Goal: Information Seeking & Learning: Check status

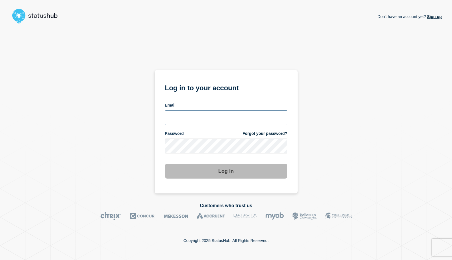
click at [178, 113] on input "email input" at bounding box center [226, 117] width 122 height 15
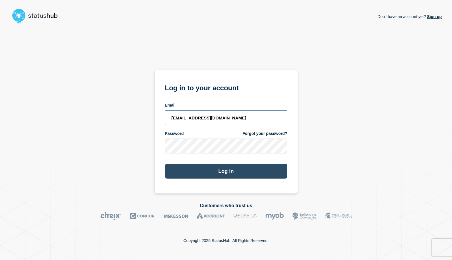
type input "lanitah@clemson.edu"
click at [212, 172] on button "Log in" at bounding box center [226, 171] width 122 height 15
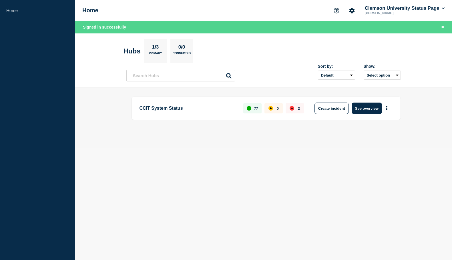
click at [298, 109] on p "2" at bounding box center [299, 108] width 2 height 4
click at [369, 109] on button "See overview" at bounding box center [366, 108] width 30 height 11
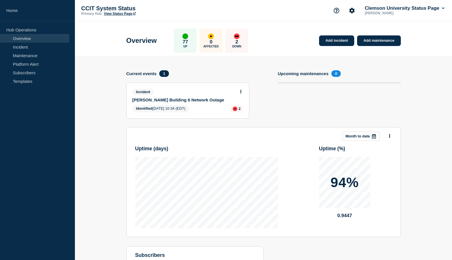
click at [237, 109] on div "2" at bounding box center [236, 108] width 13 height 7
click at [241, 109] on div "2" at bounding box center [236, 108] width 13 height 7
click at [235, 111] on div "down" at bounding box center [235, 109] width 5 height 5
click at [236, 110] on div "down" at bounding box center [235, 109] width 5 height 5
click at [242, 93] on button at bounding box center [240, 91] width 5 height 5
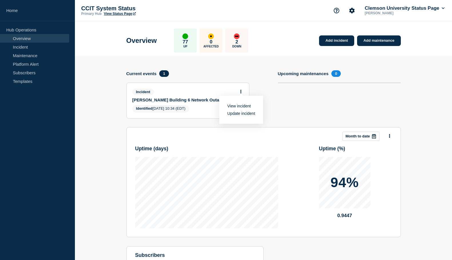
click at [243, 106] on link "View incident" at bounding box center [238, 106] width 23 height 5
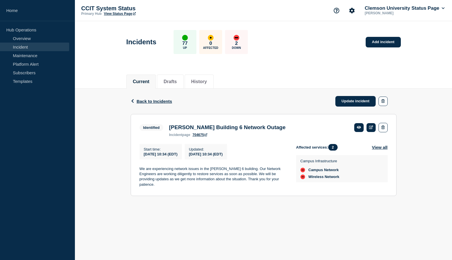
click at [304, 179] on div "down" at bounding box center [302, 177] width 5 height 5
click at [302, 179] on div "down" at bounding box center [302, 177] width 5 height 5
